Goal: Contribute content

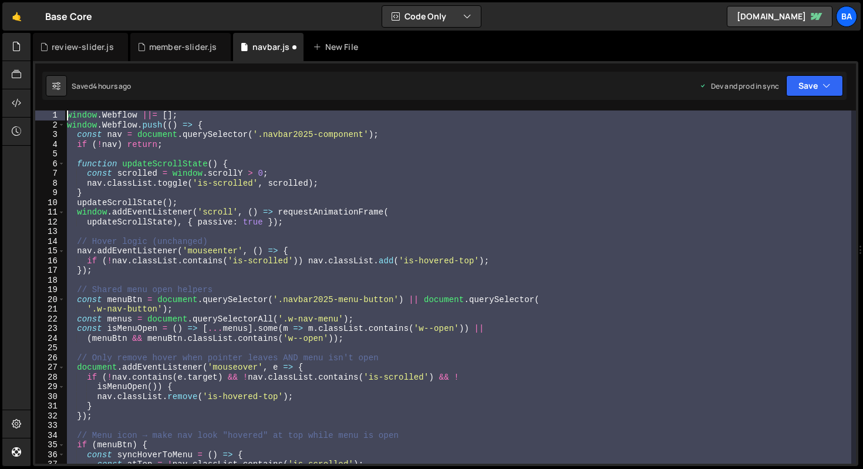
drag, startPoint x: 109, startPoint y: 398, endPoint x: 31, endPoint y: -72, distance: 475.9
click at [31, 0] on html "Projects [GEOGRAPHIC_DATA] Blog Ba Your current team is Base Power Projects You…" at bounding box center [431, 234] width 863 height 469
type textarea "window.Webflow ||= []; window.Webflow.push(() => {"
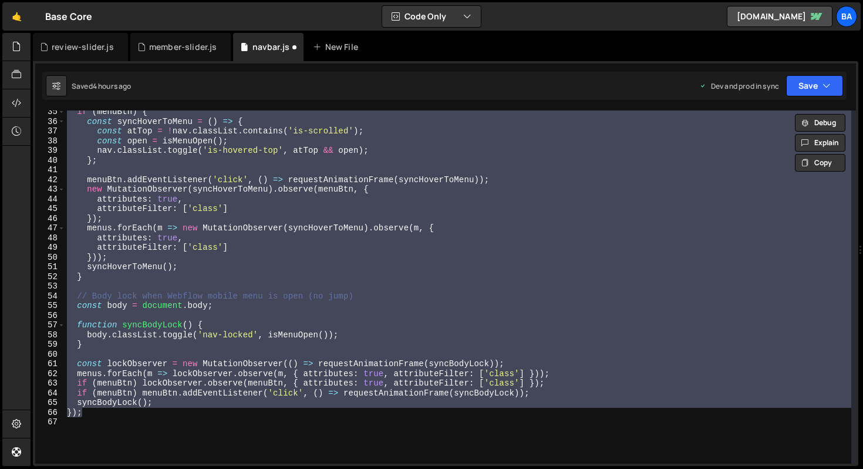
scroll to position [466, 0]
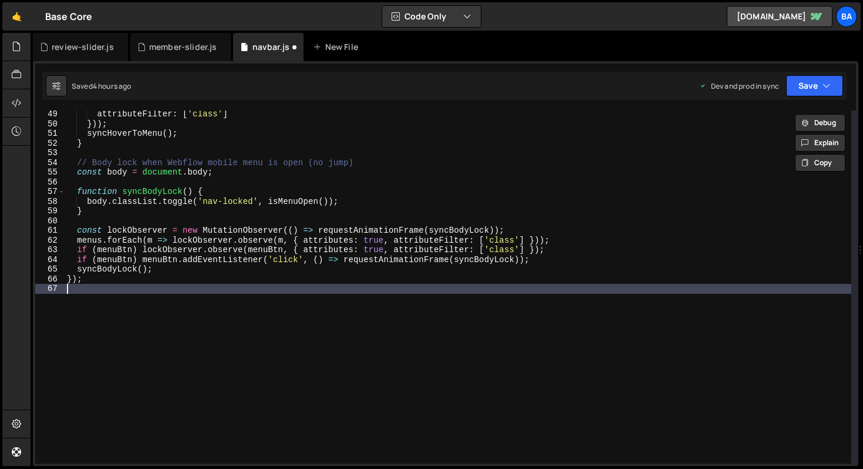
click at [157, 317] on div "attributeFilter : [ 'class' ] })) ; syncHoverToMenu ( ) ; } // Body lock when W…" at bounding box center [458, 295] width 787 height 372
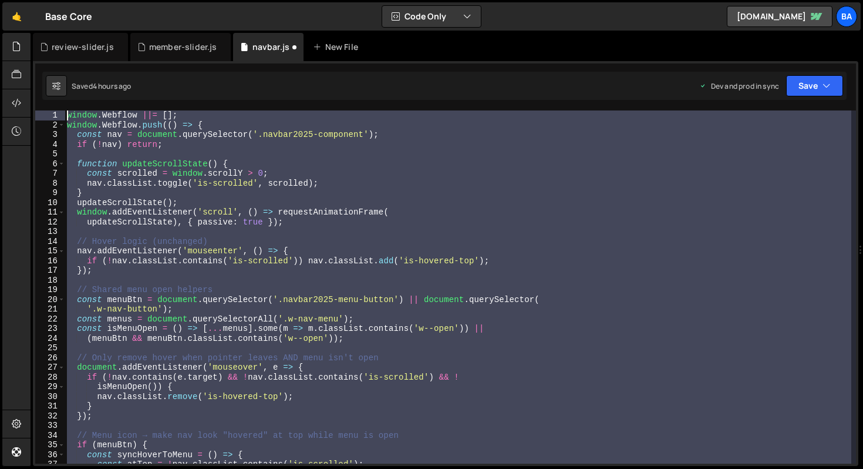
scroll to position [0, 0]
drag, startPoint x: 103, startPoint y: 300, endPoint x: 1, endPoint y: -41, distance: 355.7
click at [1, 0] on html "Projects [GEOGRAPHIC_DATA] Blog Ba Your current team is Base Power Projects You…" at bounding box center [431, 234] width 863 height 469
type textarea "window.Webflow ||= []; window.Webflow.push(() => {"
paste textarea
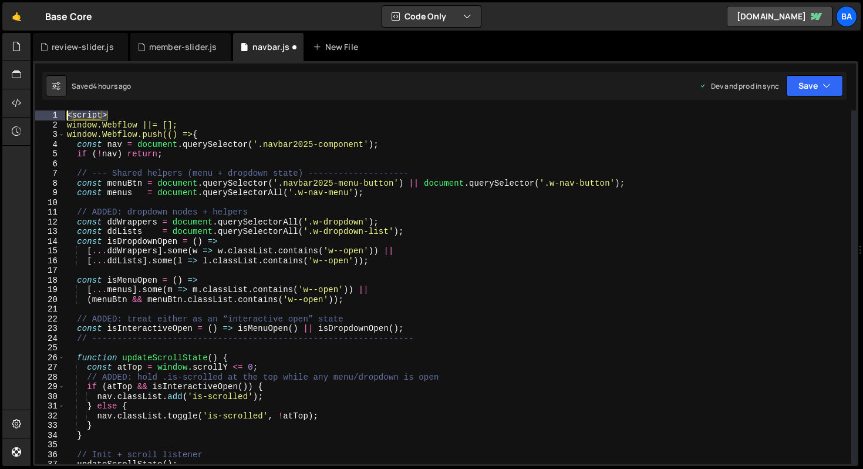
drag, startPoint x: 125, startPoint y: 115, endPoint x: 66, endPoint y: 116, distance: 58.2
click at [66, 116] on div "< script > window.Webflow ||= []; window.Webflow.push(() => { const nav = docum…" at bounding box center [458, 296] width 787 height 372
type textarea "<script>"
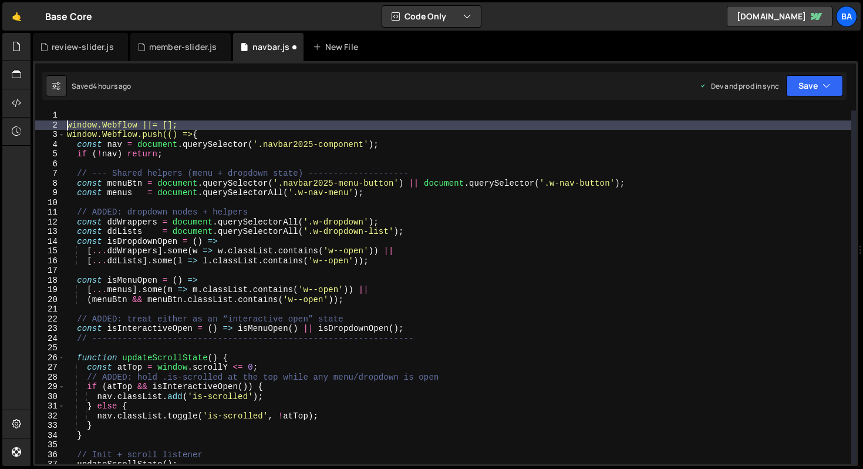
click at [67, 125] on div "window.Webflow ||= []; window.Webflow.push(() => { const nav = document . query…" at bounding box center [458, 296] width 787 height 372
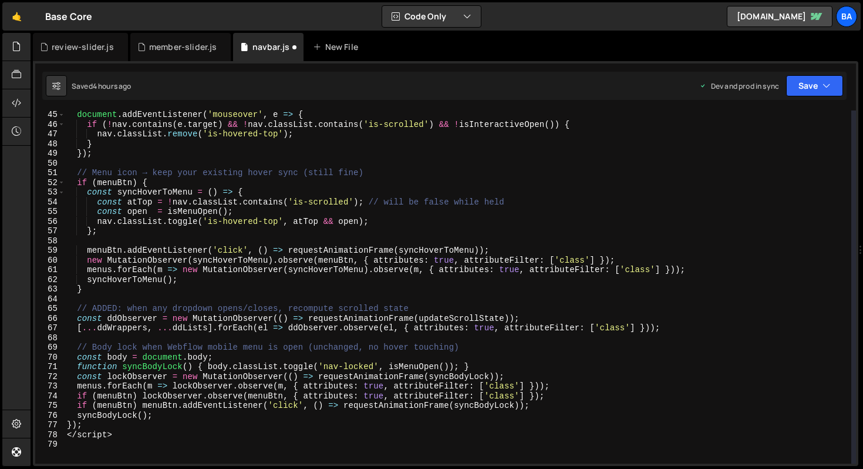
scroll to position [427, 0]
drag, startPoint x: 134, startPoint y: 436, endPoint x: 59, endPoint y: 436, distance: 75.2
click at [59, 436] on div "window.Webflow ||= []; 45 46 47 48 49 50 51 52 53 54 55 56 57 58 59 60 61 62 63…" at bounding box center [445, 286] width 821 height 353
type textarea "</script>"
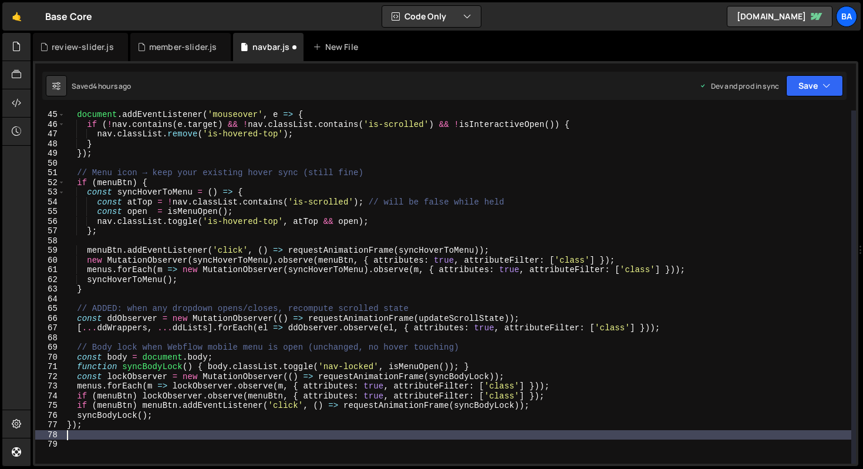
type textarea "});"
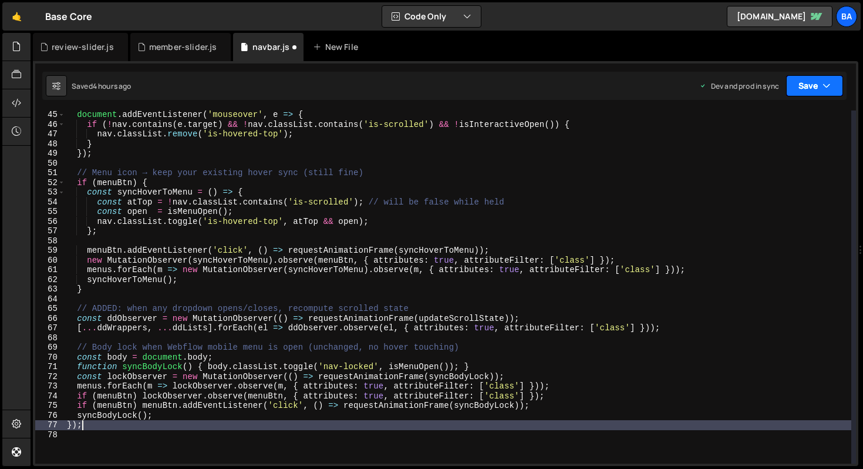
click at [801, 83] on button "Save" at bounding box center [815, 85] width 57 height 21
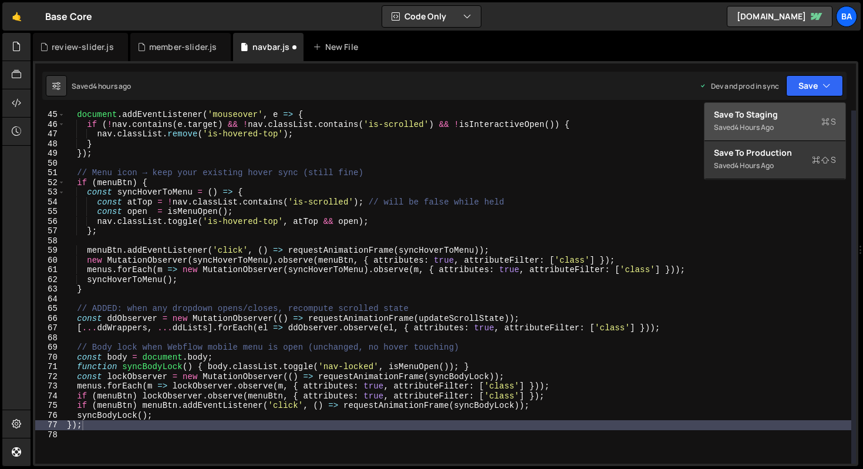
click at [767, 126] on div "4 hours ago" at bounding box center [754, 127] width 39 height 10
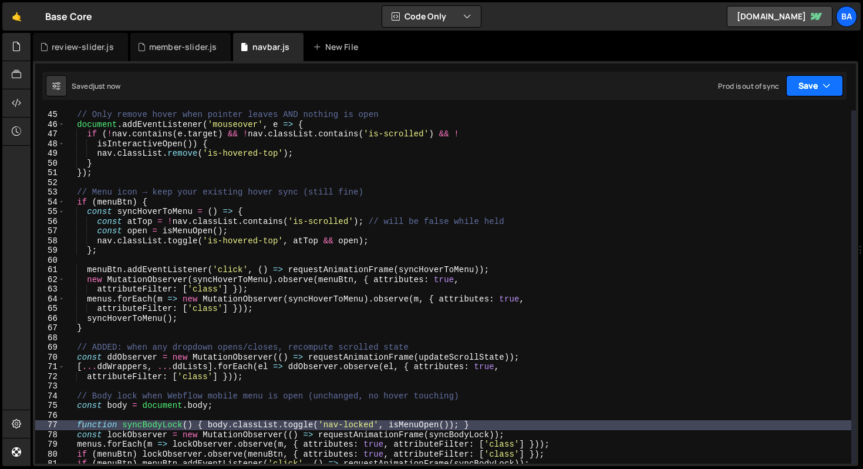
click at [805, 89] on button "Save" at bounding box center [815, 85] width 57 height 21
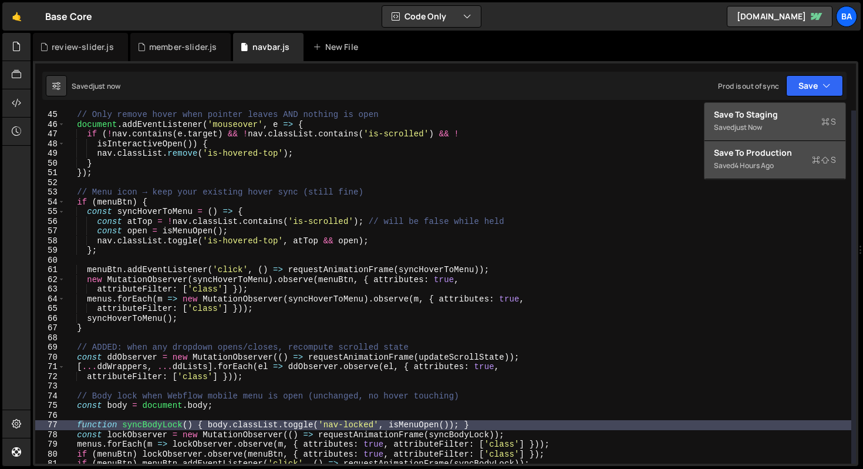
click at [777, 156] on div "Save to Production S" at bounding box center [775, 153] width 122 height 12
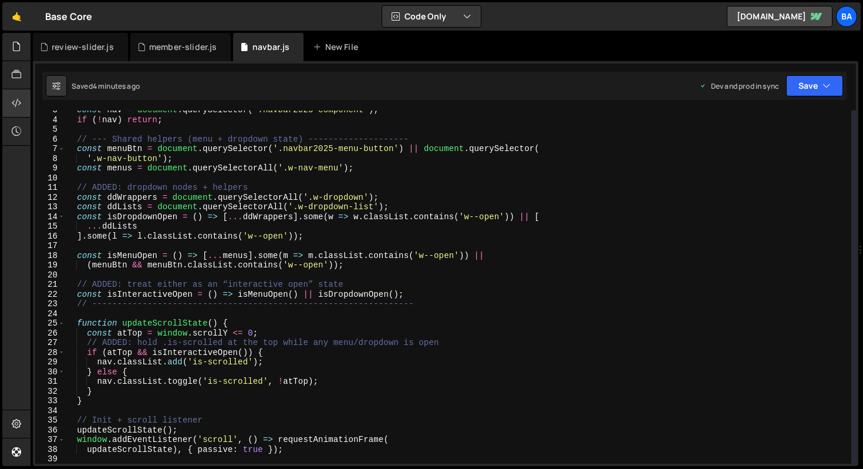
scroll to position [0, 0]
